Goal: Task Accomplishment & Management: Manage account settings

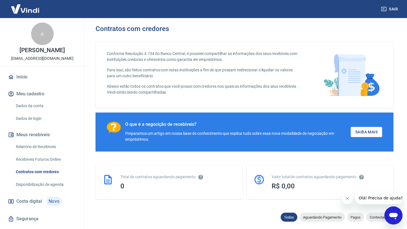
click at [18, 12] on img at bounding box center [25, 8] width 37 height 17
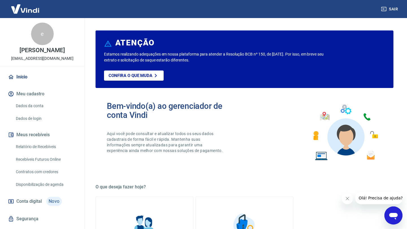
click at [19, 9] on img at bounding box center [25, 8] width 37 height 17
click at [30, 8] on img at bounding box center [25, 8] width 37 height 17
click at [36, 7] on img at bounding box center [25, 8] width 37 height 17
click at [24, 9] on img at bounding box center [25, 8] width 37 height 17
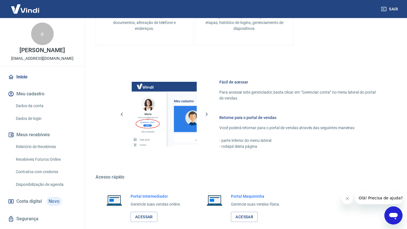
scroll to position [281, 0]
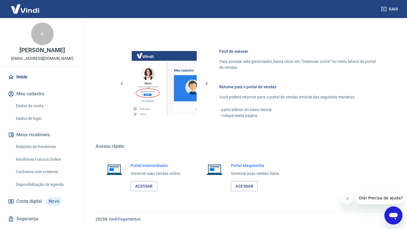
click at [33, 105] on link "Dados da conta" at bounding box center [46, 106] width 64 height 12
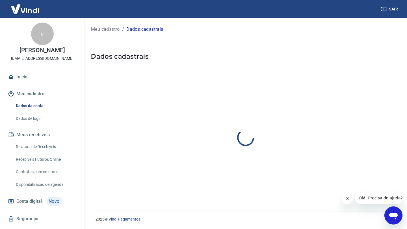
select select "RS"
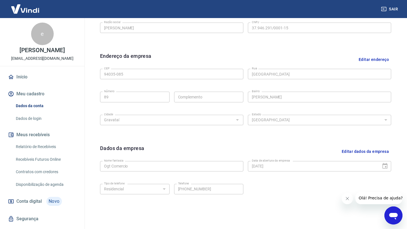
scroll to position [178, 0]
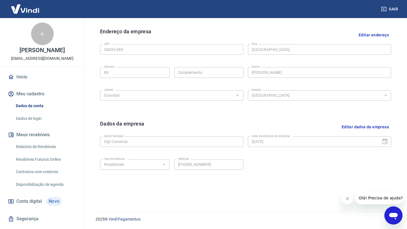
click at [166, 90] on div "[GEOGRAPHIC_DATA]" at bounding box center [171, 95] width 143 height 14
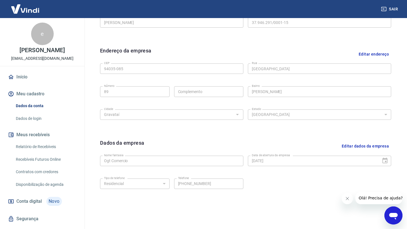
scroll to position [155, 0]
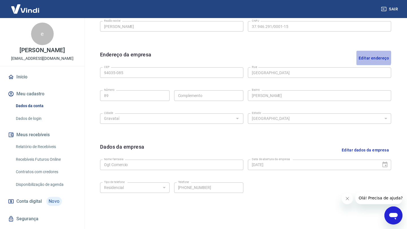
click at [365, 58] on button "Editar endereço" at bounding box center [373, 58] width 35 height 14
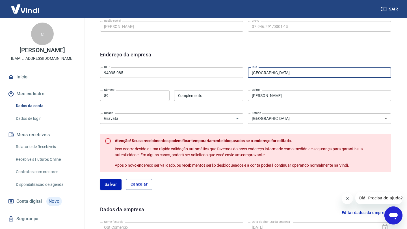
click at [281, 72] on input "[GEOGRAPHIC_DATA]" at bounding box center [319, 73] width 143 height 10
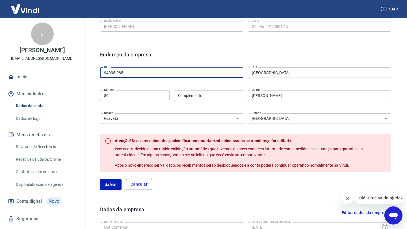
drag, startPoint x: 126, startPoint y: 75, endPoint x: 77, endPoint y: 73, distance: 49.2
type input "94190-230"
click at [263, 85] on div "CEP 94190-230 CEP [GEOGRAPHIC_DATA] [GEOGRAPHIC_DATA] Número Complemento Comple…" at bounding box center [245, 95] width 291 height 60
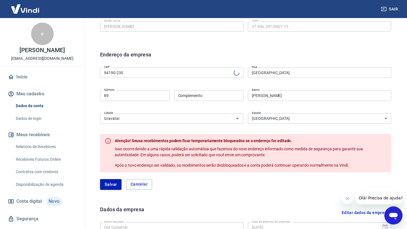
type input "Rua Adão Feller"
type input "[GEOGRAPHIC_DATA]"
drag, startPoint x: 154, startPoint y: 95, endPoint x: 77, endPoint y: 93, distance: 76.3
type input "220"
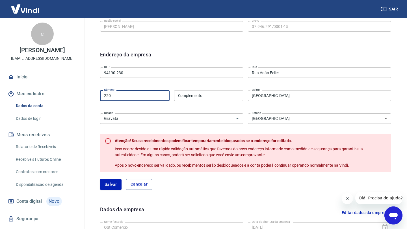
click at [190, 80] on div "CEP 94190-230 CEP [GEOGRAPHIC_DATA] [GEOGRAPHIC_DATA] Número Complemento Comple…" at bounding box center [245, 95] width 291 height 60
click at [114, 183] on button "Salvar" at bounding box center [110, 184] width 21 height 11
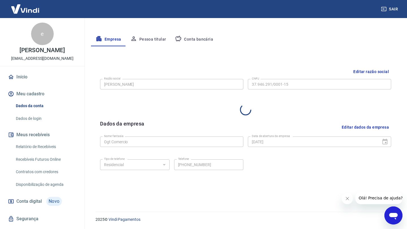
select select "RS"
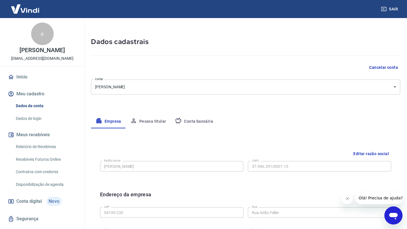
scroll to position [14, 0]
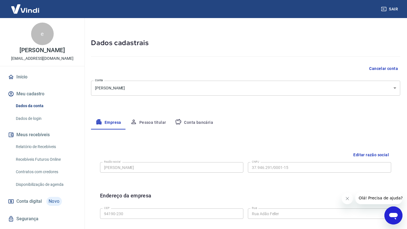
click at [150, 122] on button "Pessoa titular" at bounding box center [148, 123] width 45 height 14
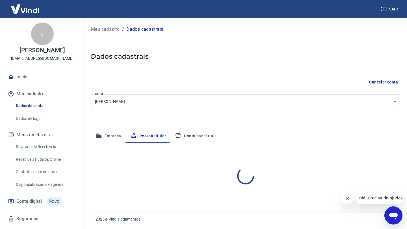
scroll to position [0, 0]
click at [197, 138] on button "Conta bancária" at bounding box center [193, 137] width 47 height 14
select select "1"
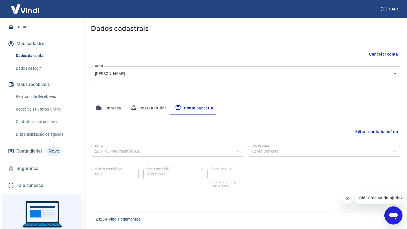
scroll to position [55, 0]
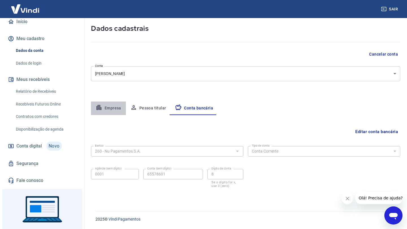
click at [111, 110] on button "Empresa" at bounding box center [108, 109] width 35 height 14
select select "RS"
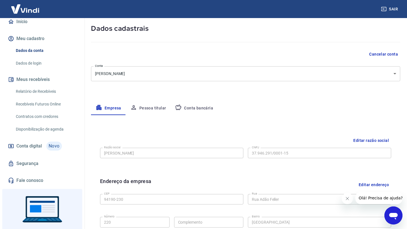
scroll to position [0, 0]
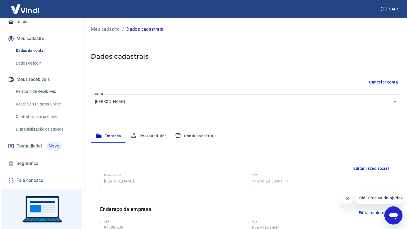
click at [133, 101] on body "Sair e [PERSON_NAME] [EMAIL_ADDRESS][DOMAIN_NAME] Início Meu cadastro Dados da …" at bounding box center [203, 114] width 407 height 229
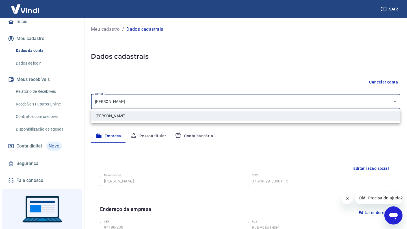
click at [134, 103] on div at bounding box center [203, 114] width 407 height 229
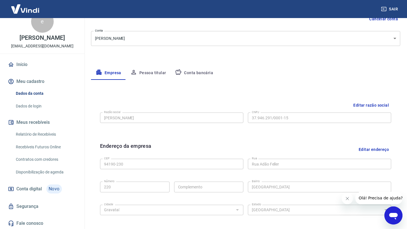
scroll to position [2, 0]
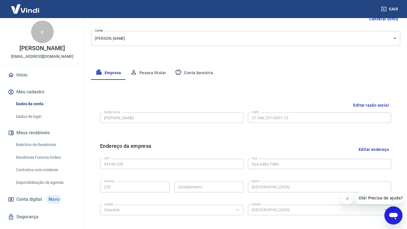
click at [29, 72] on link "Início" at bounding box center [42, 75] width 71 height 12
